Goal: Task Accomplishment & Management: Complete application form

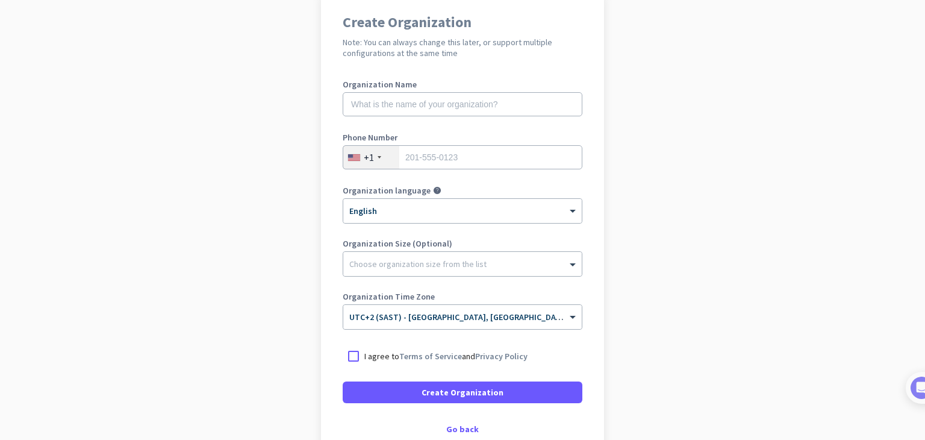
scroll to position [180, 0]
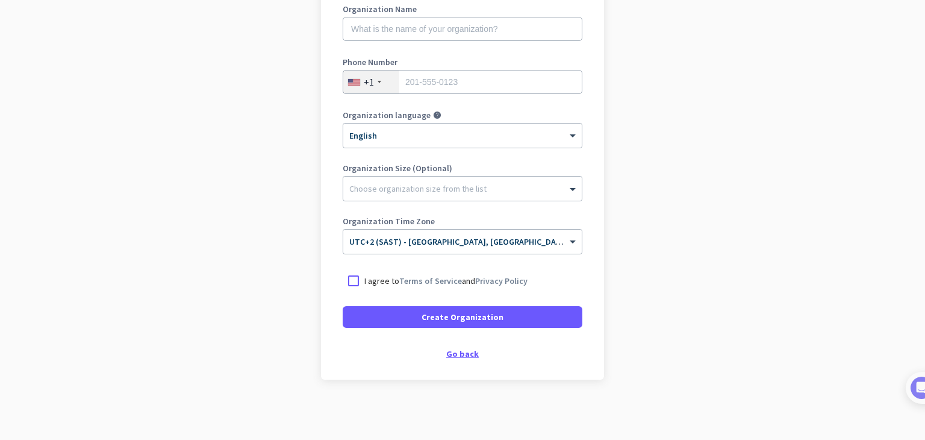
click at [463, 349] on div "Go back" at bounding box center [463, 353] width 240 height 8
